Goal: Check status: Check status

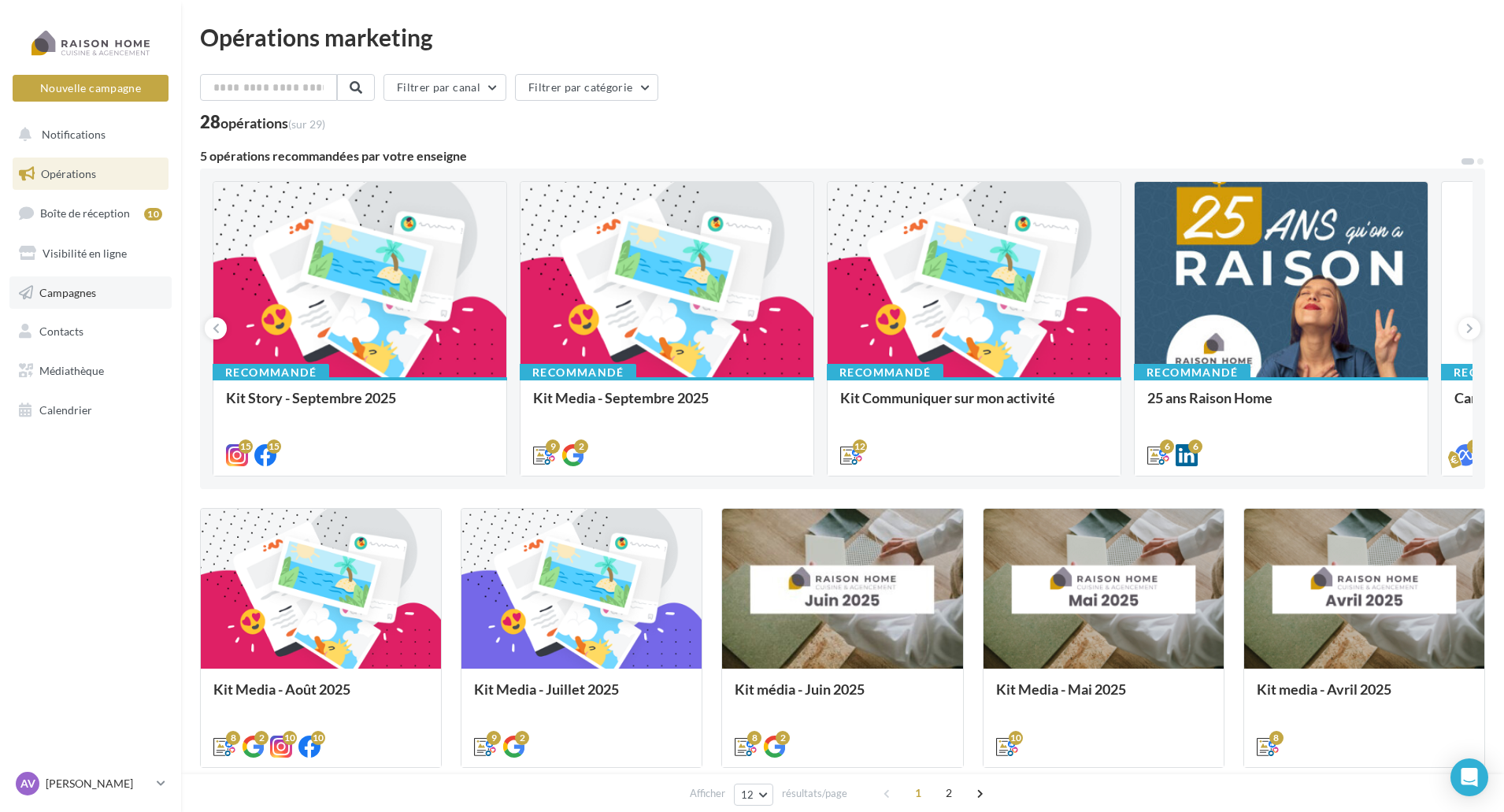
click at [152, 288] on link "Campagnes" at bounding box center [91, 293] width 163 height 33
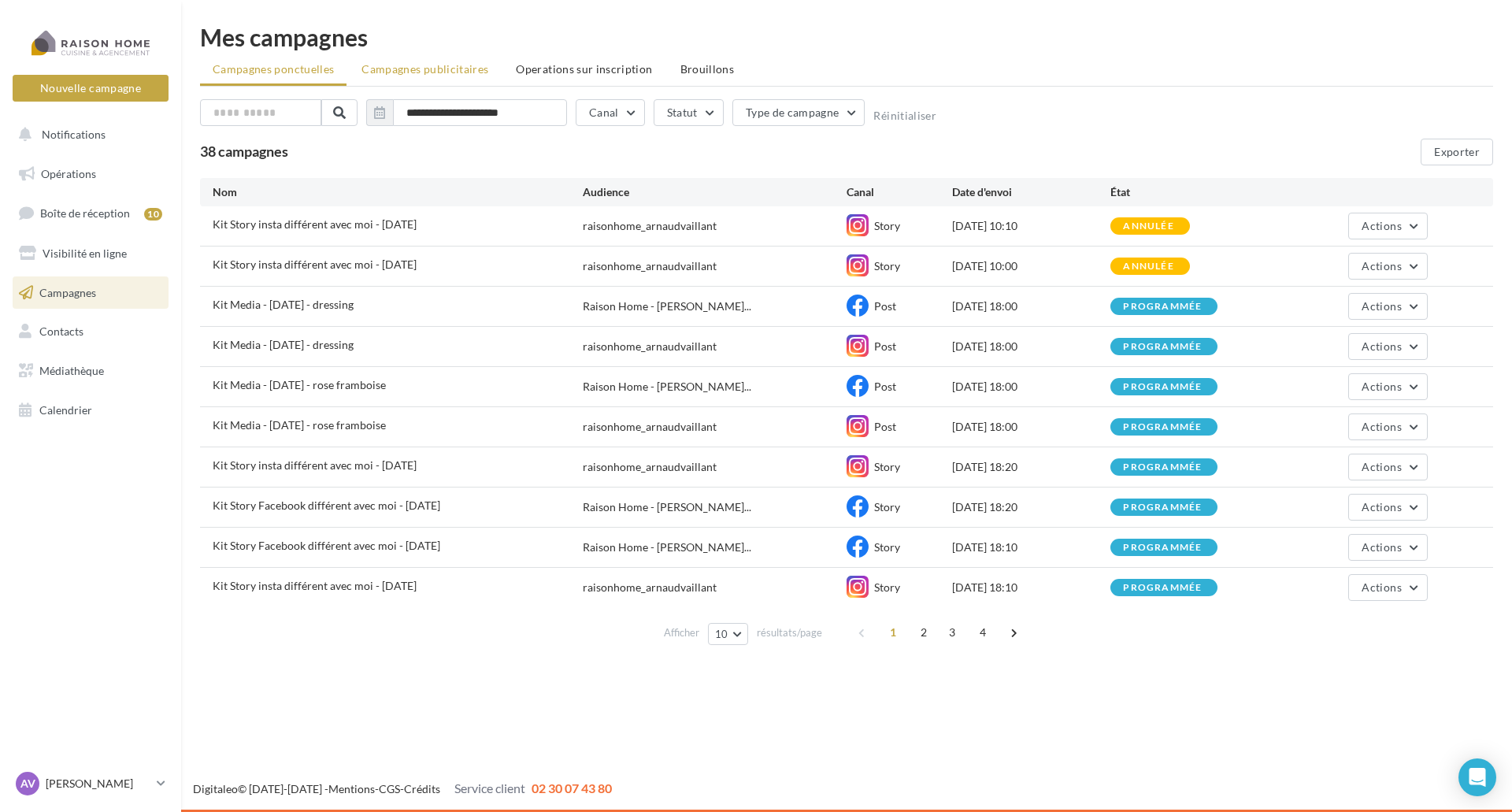
click at [437, 66] on span "Campagnes publicitaires" at bounding box center [424, 68] width 127 height 13
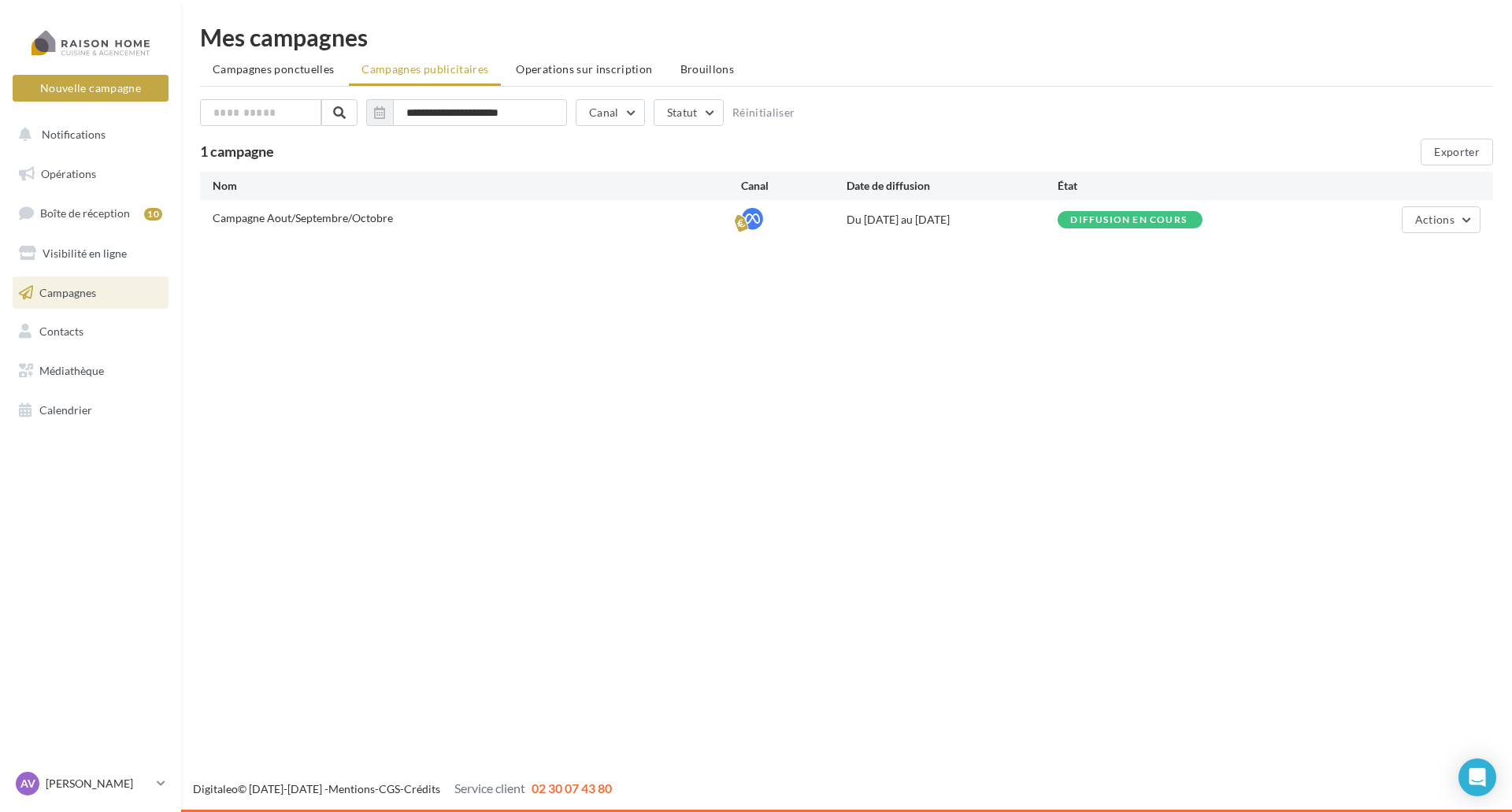
click at [1397, 228] on div "Actions" at bounding box center [1375, 220] width 211 height 27
click at [1411, 215] on button "Actions" at bounding box center [1441, 220] width 79 height 27
click at [1418, 296] on button "Voir les résultats" at bounding box center [1401, 297] width 157 height 41
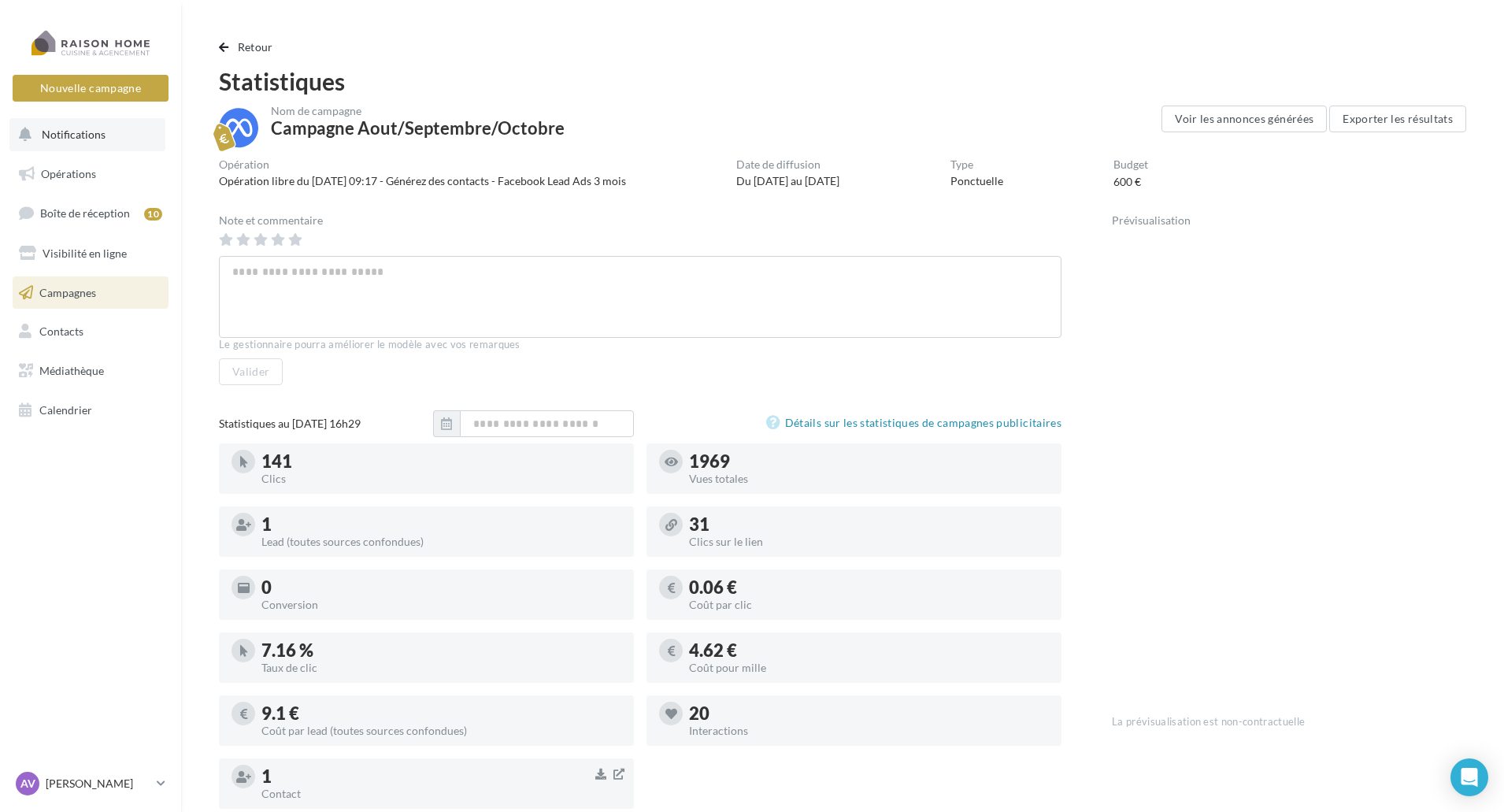
click at [101, 134] on span "Notifications" at bounding box center [73, 134] width 64 height 13
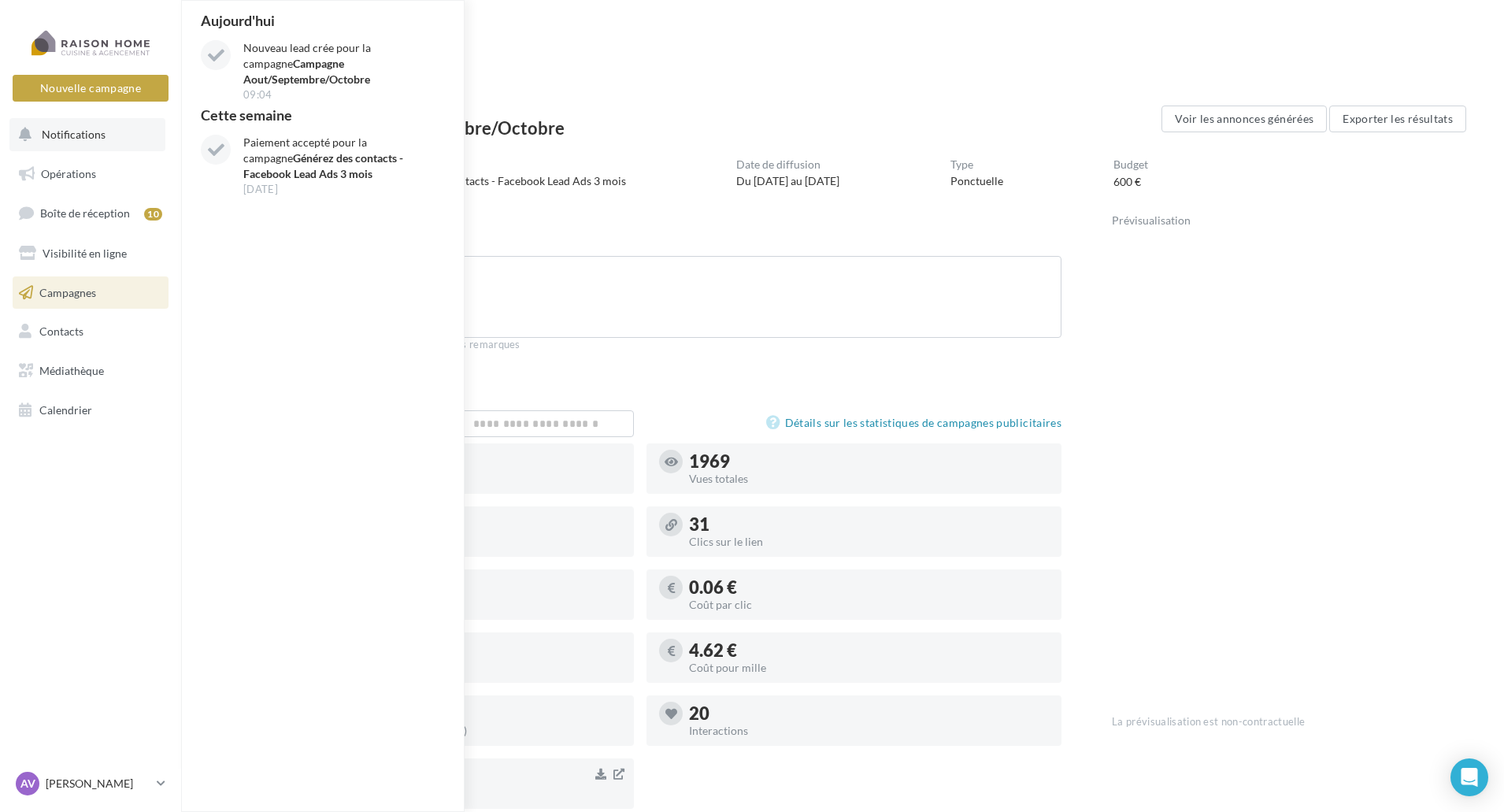
click at [103, 133] on span "Notifications" at bounding box center [73, 134] width 64 height 13
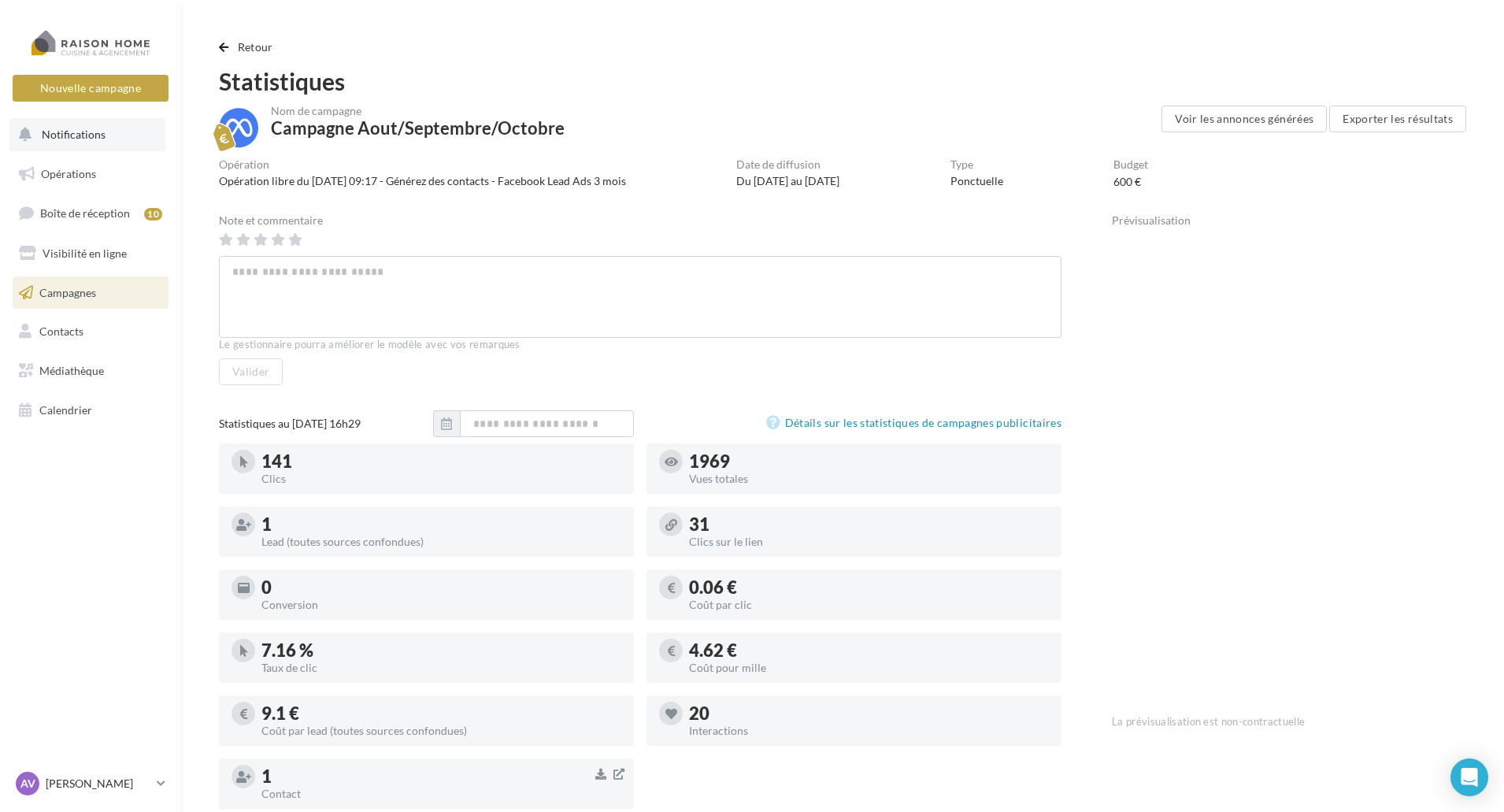
click at [103, 133] on span "Notifications" at bounding box center [73, 134] width 64 height 13
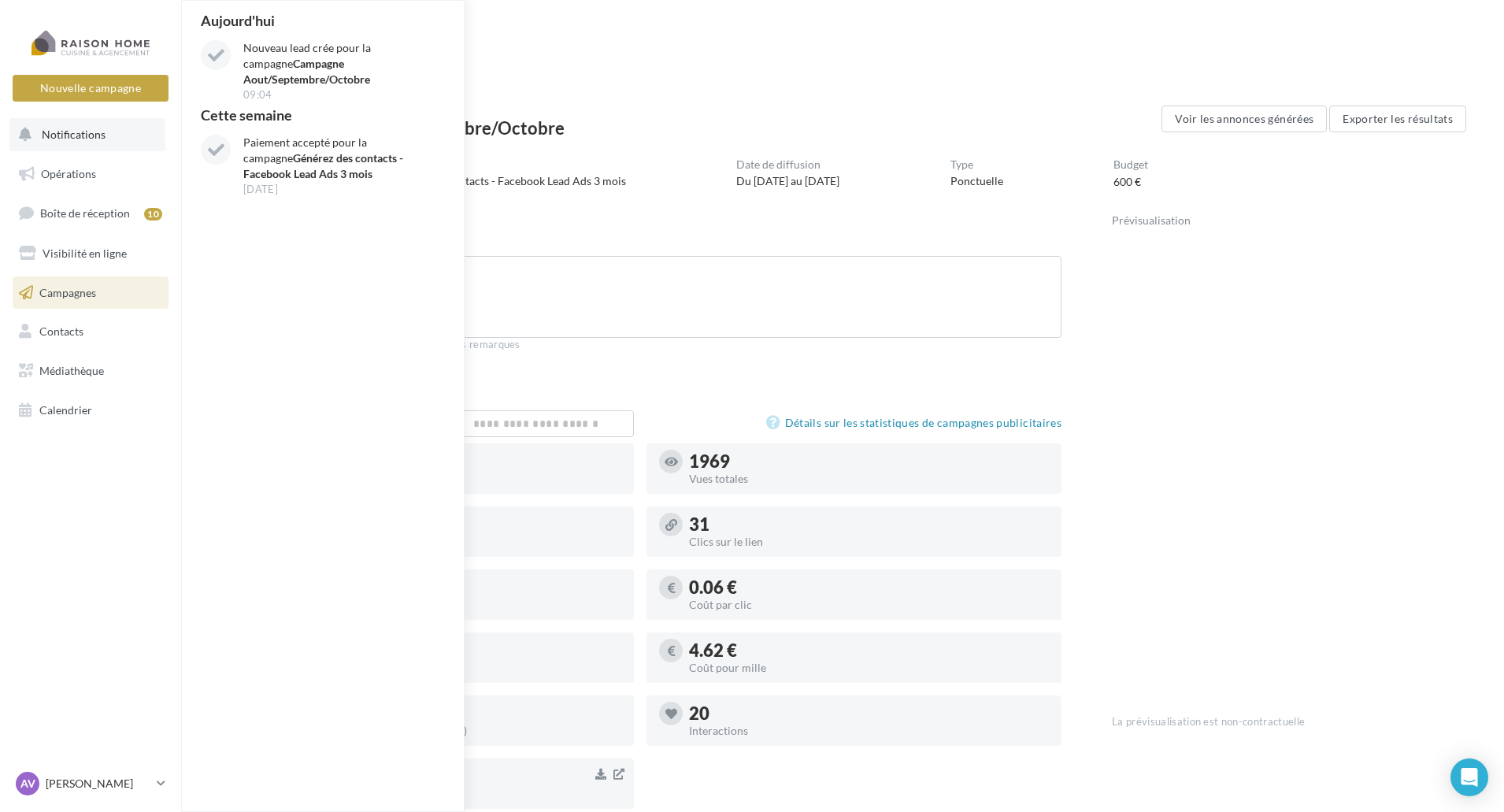
click at [103, 133] on span "Notifications" at bounding box center [73, 134] width 64 height 13
